Goal: Task Accomplishment & Management: Manage account settings

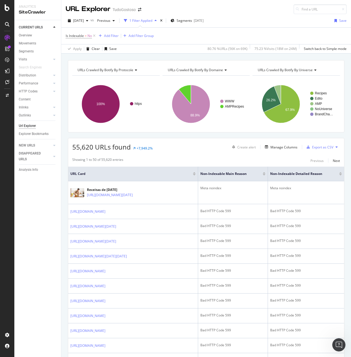
click at [11, 11] on div at bounding box center [7, 178] width 14 height 357
click at [7, 7] on icon at bounding box center [7, 7] width 5 height 7
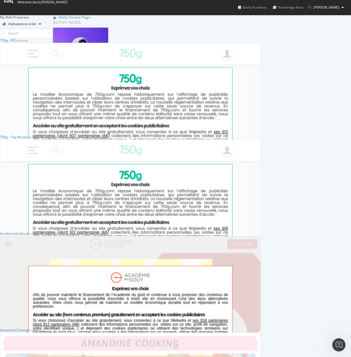
scroll to position [1661, 257]
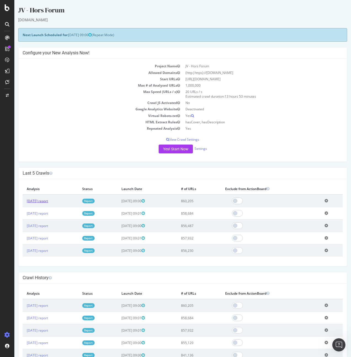
click at [47, 201] on link "[DATE] report" at bounding box center [37, 201] width 21 height 5
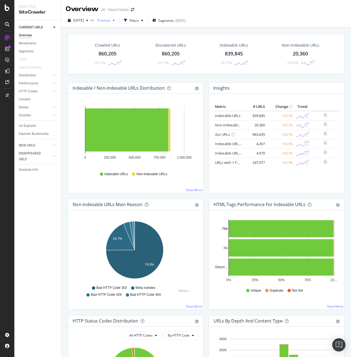
click at [110, 20] on span "Previous" at bounding box center [102, 20] width 15 height 5
click at [118, 39] on div "2025 Oct. 7th" at bounding box center [120, 40] width 30 height 5
click at [84, 20] on span "2025 Oct. 7th" at bounding box center [78, 20] width 11 height 5
click at [90, 50] on div "2025 Sep. 23rd" at bounding box center [89, 50] width 30 height 5
click at [84, 21] on span "2025 Sep. 23rd" at bounding box center [78, 20] width 11 height 5
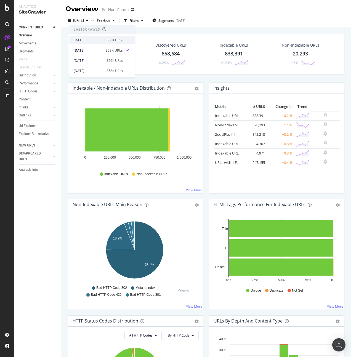
click at [94, 36] on div "2025 Oct. 7th 860K URLs" at bounding box center [102, 40] width 66 height 8
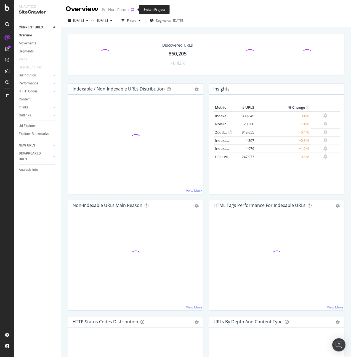
click at [132, 10] on icon "arrow-right-arrow-left" at bounding box center [132, 10] width 3 height 4
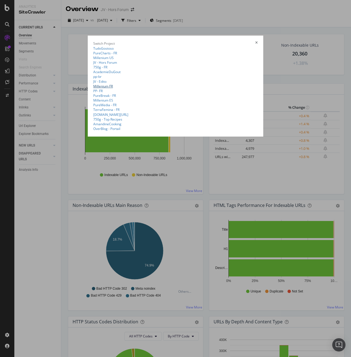
click at [93, 89] on link "Millenium FR" at bounding box center [103, 86] width 20 height 5
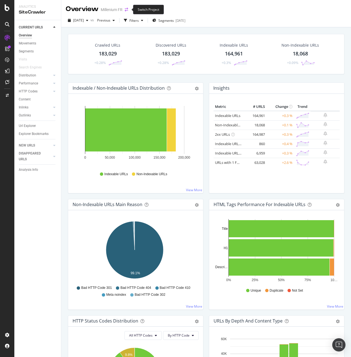
click at [127, 9] on icon "arrow-right-arrow-left" at bounding box center [126, 10] width 3 height 4
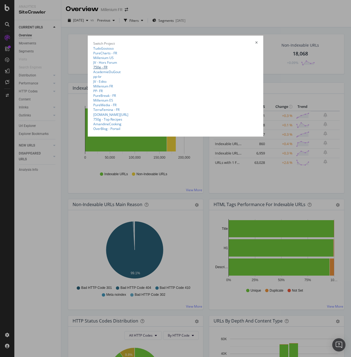
click at [93, 70] on link "750g - FR" at bounding box center [100, 67] width 14 height 5
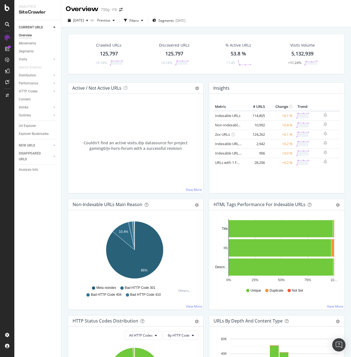
click at [202, 150] on div "Active / Not Active URLs Chart (by Value) Chart (by Percentage) Table Expand Ex…" at bounding box center [135, 140] width 141 height 116
click at [90, 20] on div "button" at bounding box center [87, 20] width 7 height 3
click at [97, 51] on div "2025 Sep. 23rd" at bounding box center [89, 50] width 30 height 5
click at [84, 20] on span "2025 Sep. 23rd" at bounding box center [78, 20] width 11 height 5
click at [90, 40] on div "2025 Oct. 7th" at bounding box center [89, 40] width 30 height 5
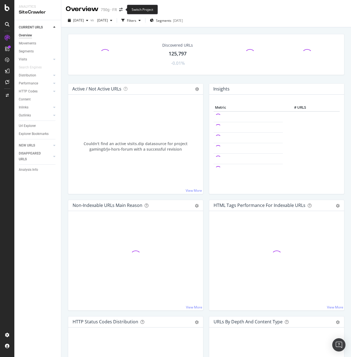
click at [122, 10] on span at bounding box center [121, 10] width 8 height 4
click at [121, 8] on icon "arrow-right-arrow-left" at bounding box center [120, 10] width 3 height 4
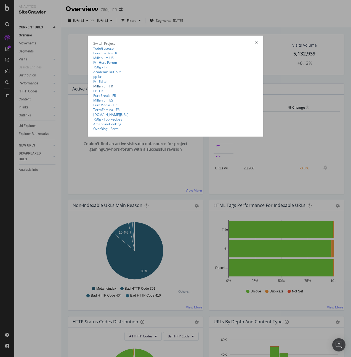
click at [93, 89] on link "Millenium FR" at bounding box center [103, 86] width 20 height 5
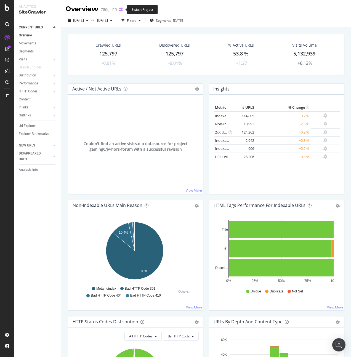
click at [120, 9] on icon "arrow-right-arrow-left" at bounding box center [120, 10] width 3 height 4
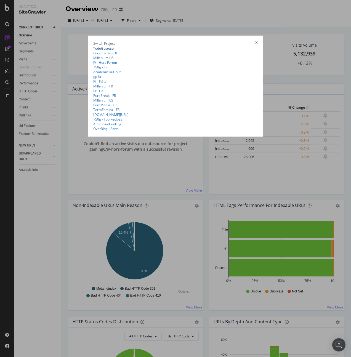
click at [93, 46] on link "TudoGostoso" at bounding box center [103, 48] width 20 height 5
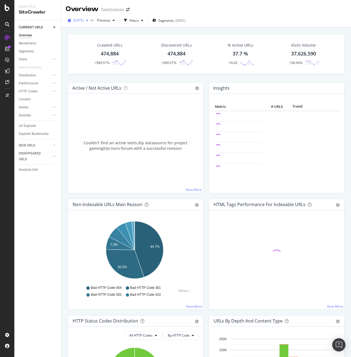
click at [90, 22] on div "button" at bounding box center [87, 20] width 7 height 3
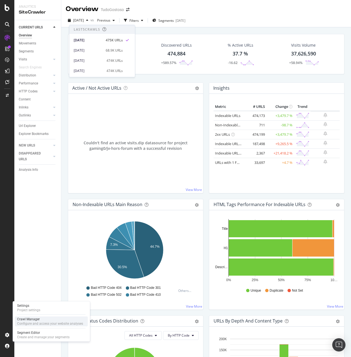
click at [36, 323] on div "Configure and access your website analyses" at bounding box center [50, 323] width 66 height 4
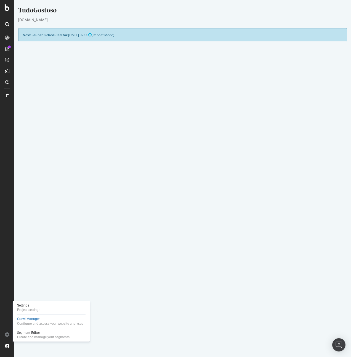
click at [324, 217] on icon at bounding box center [326, 218] width 4 height 4
click at [308, 234] on link "Delete analysis" at bounding box center [306, 233] width 44 height 7
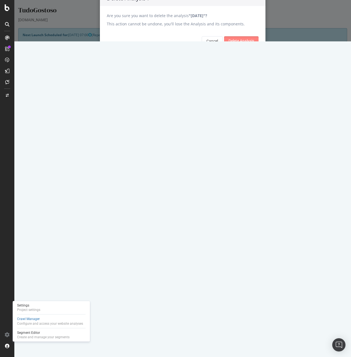
click at [243, 45] on input "Delete Analysis" at bounding box center [241, 40] width 34 height 9
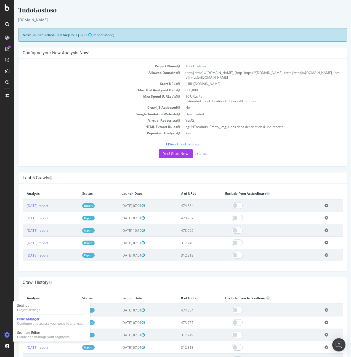
click at [91, 103] on td "Max Speed (URLs / s)" at bounding box center [103, 98] width 160 height 11
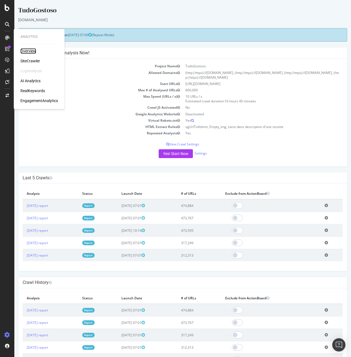
click at [32, 51] on div "Overview" at bounding box center [28, 51] width 16 height 6
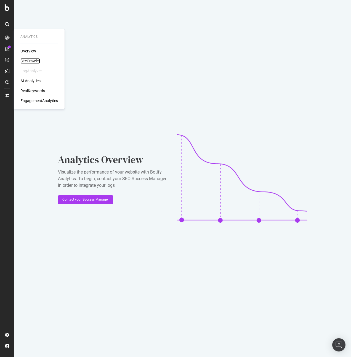
click at [33, 61] on div "SiteCrawler" at bounding box center [30, 61] width 20 height 6
